Goal: Information Seeking & Learning: Check status

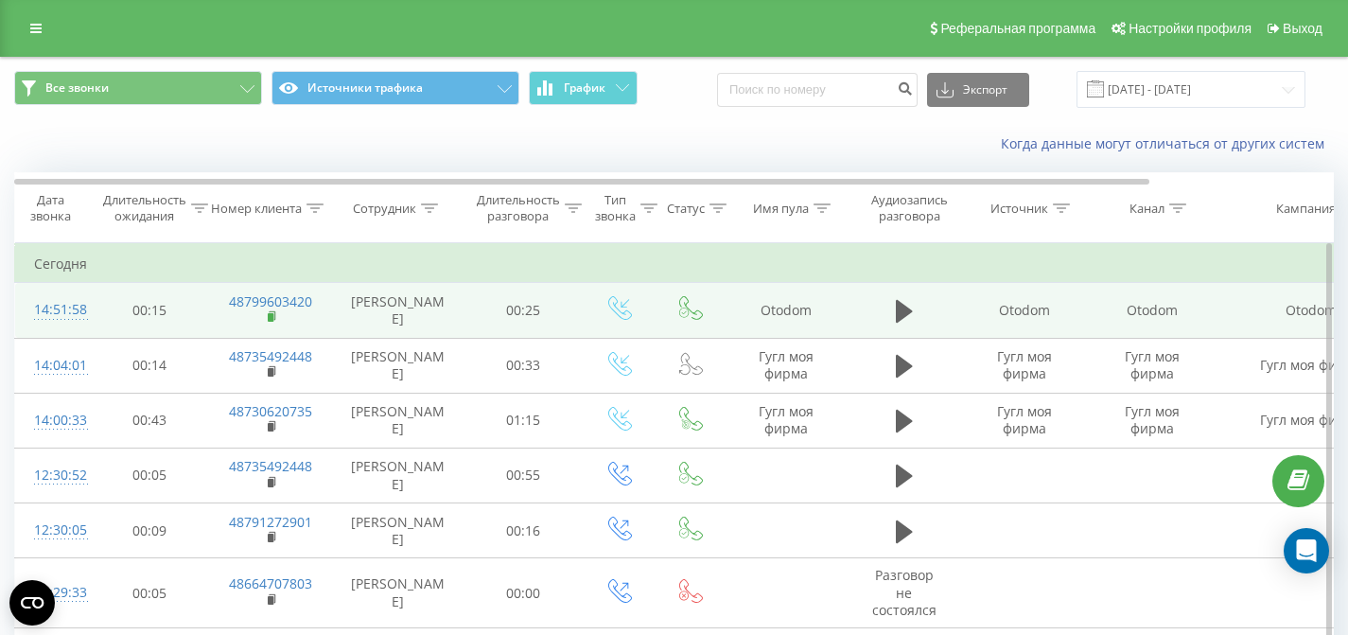
click at [270, 323] on icon at bounding box center [273, 316] width 10 height 13
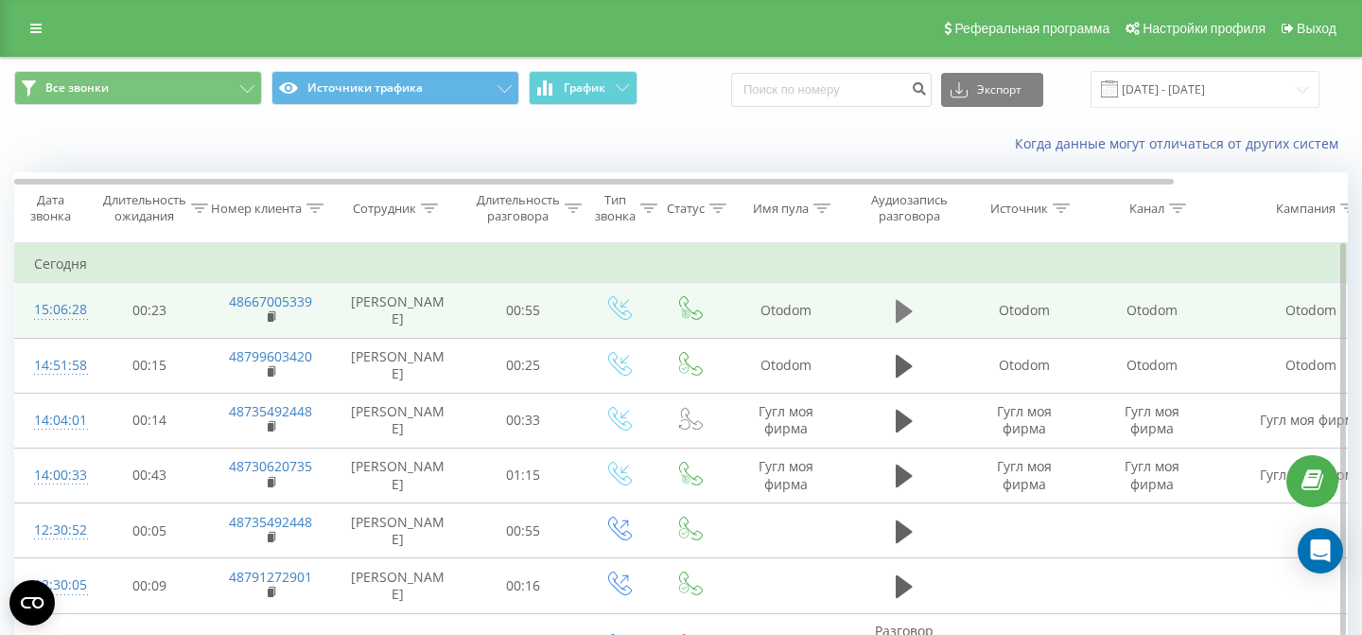
click at [897, 312] on icon at bounding box center [904, 311] width 17 height 23
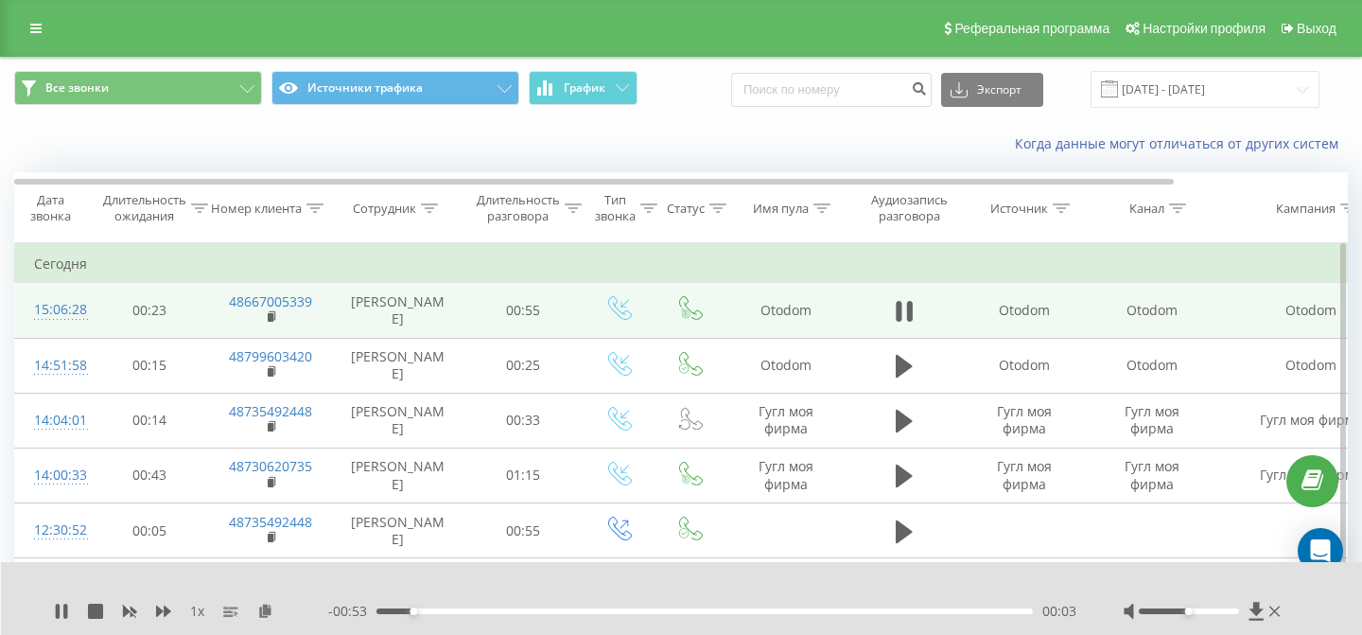
click at [636, 609] on div "00:03" at bounding box center [704, 611] width 656 height 6
click at [705, 610] on div "00:23" at bounding box center [704, 611] width 656 height 6
click at [62, 609] on icon at bounding box center [61, 610] width 15 height 15
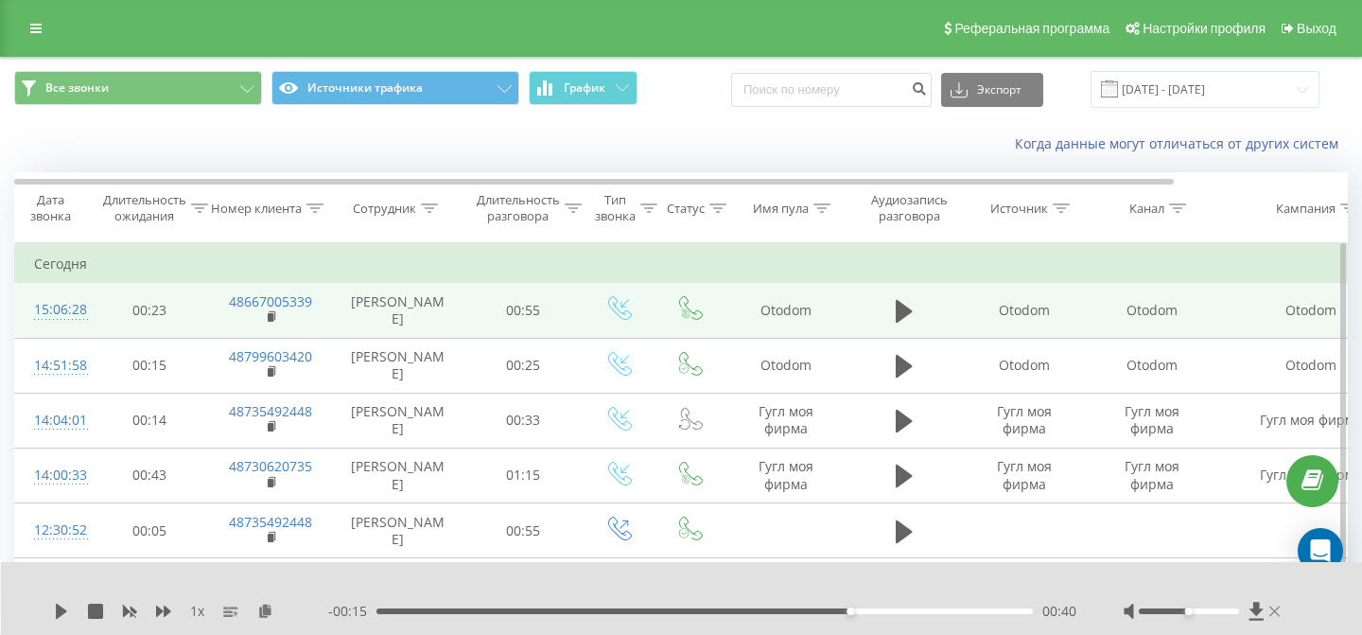
click at [1276, 611] on icon at bounding box center [1274, 610] width 10 height 15
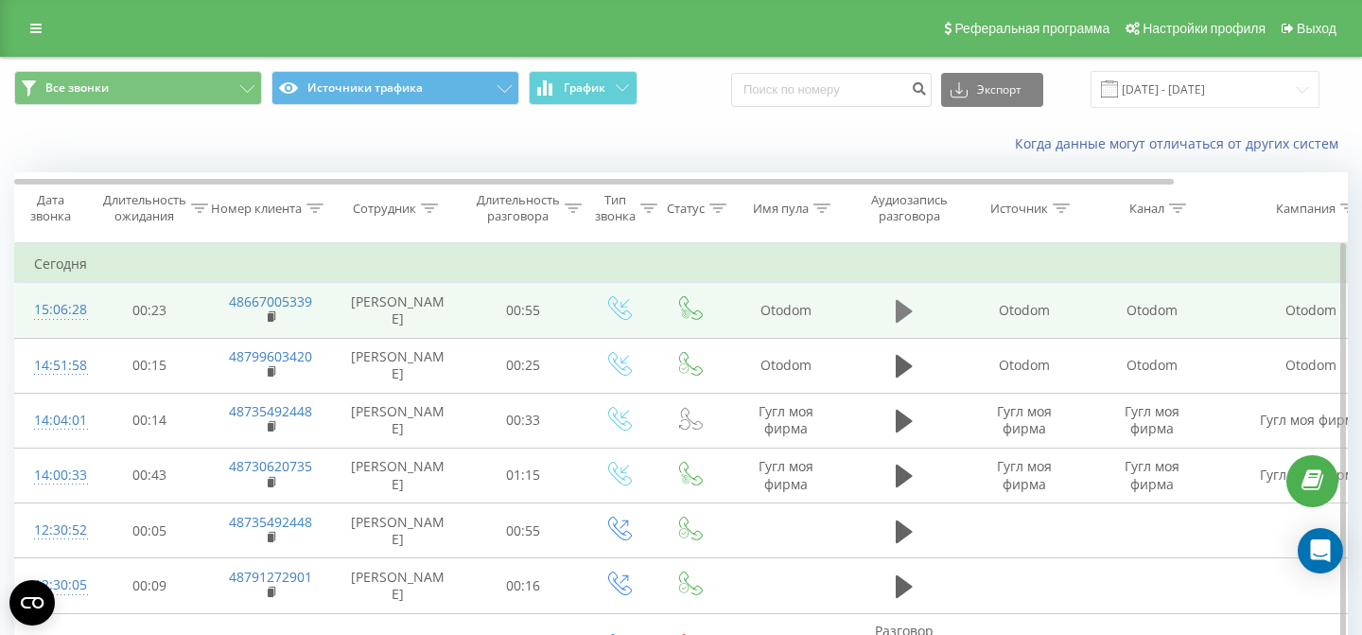
click at [908, 324] on icon at bounding box center [904, 311] width 17 height 26
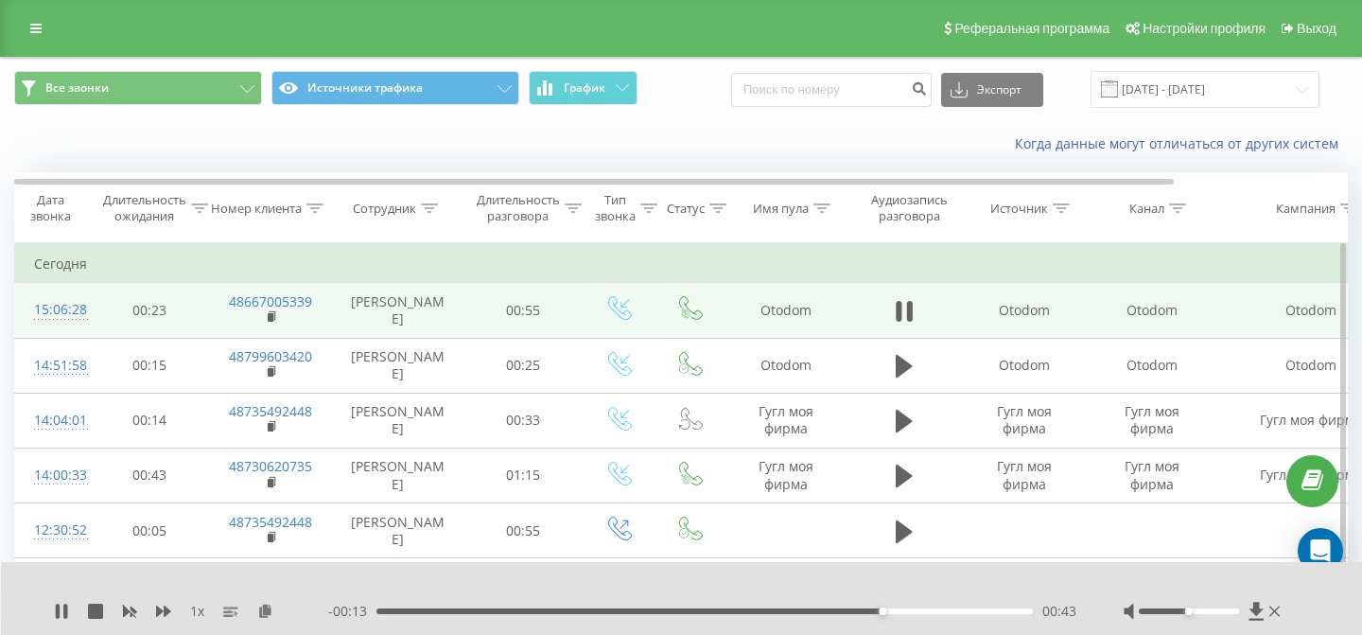
click at [426, 613] on div "00:43" at bounding box center [704, 611] width 656 height 6
click at [426, 613] on div "00:05" at bounding box center [704, 611] width 656 height 6
click at [274, 320] on icon at bounding box center [272, 315] width 7 height 9
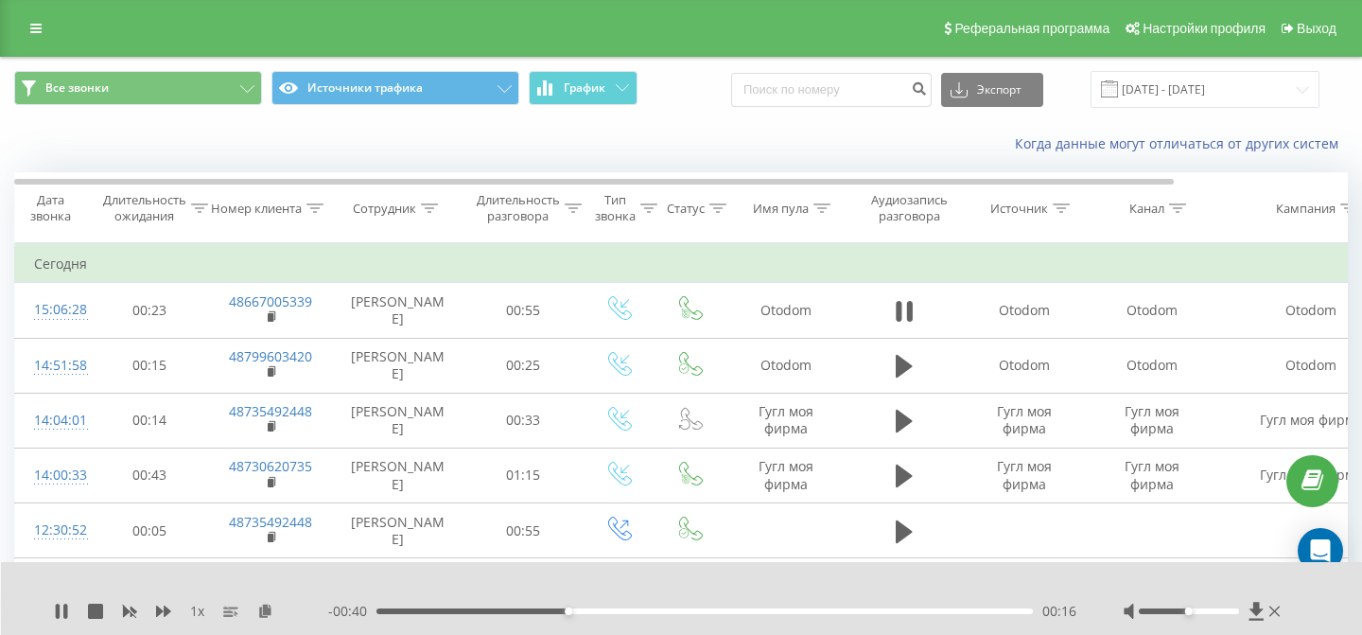
click at [740, 606] on div "- 00:40 00:16 00:16" at bounding box center [702, 610] width 748 height 19
click at [740, 606] on div "- 00:39 00:17 00:17" at bounding box center [702, 610] width 748 height 19
click at [740, 610] on div "00:18" at bounding box center [704, 611] width 656 height 6
click at [1279, 605] on icon at bounding box center [1274, 610] width 10 height 10
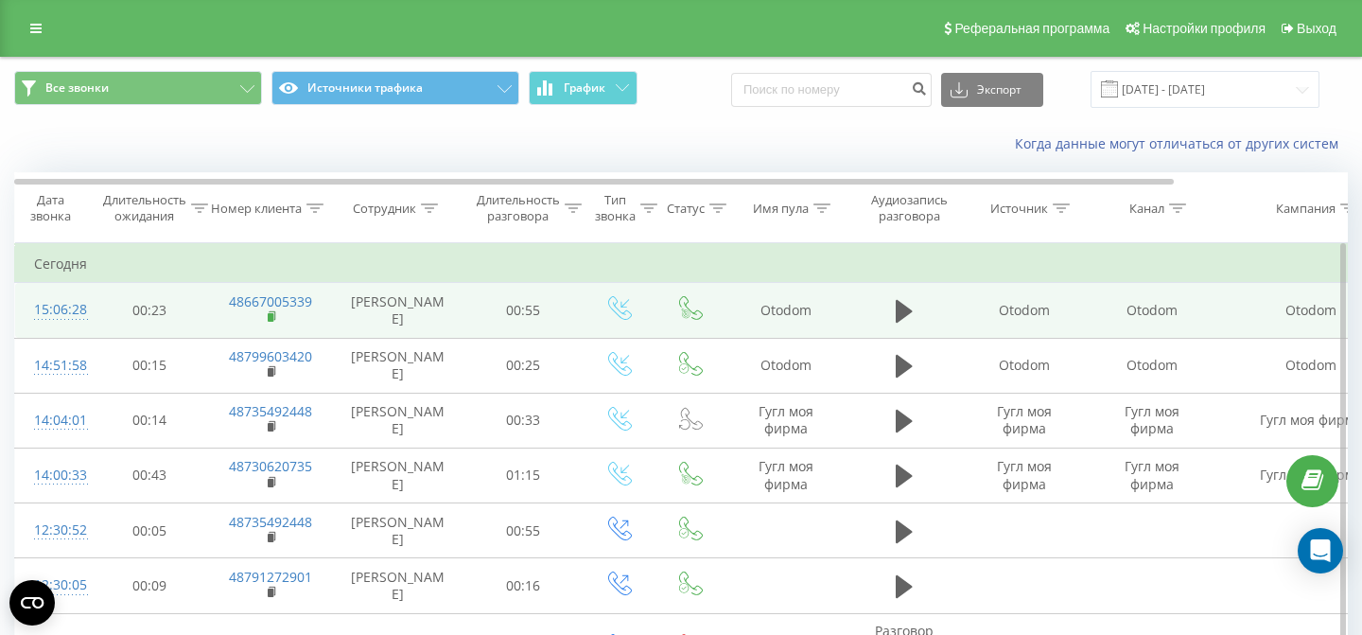
click at [274, 323] on icon at bounding box center [273, 316] width 10 height 13
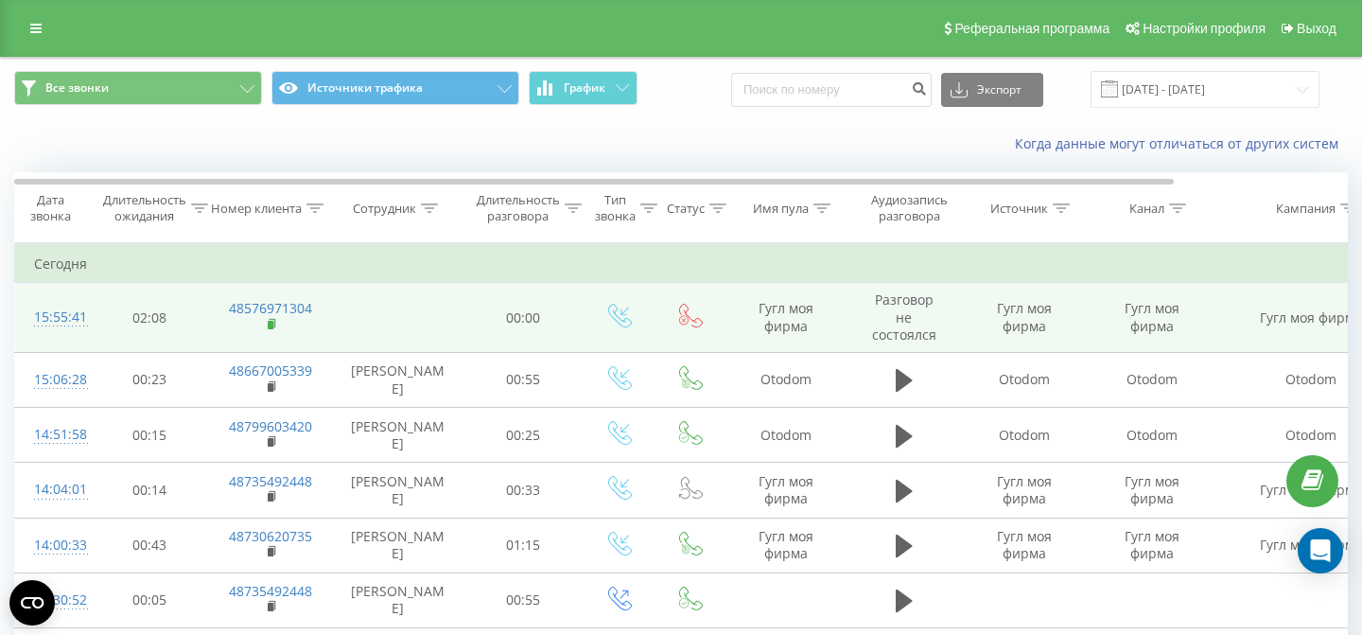
click at [268, 326] on rect at bounding box center [271, 325] width 6 height 9
